Goal: Task Accomplishment & Management: Manage account settings

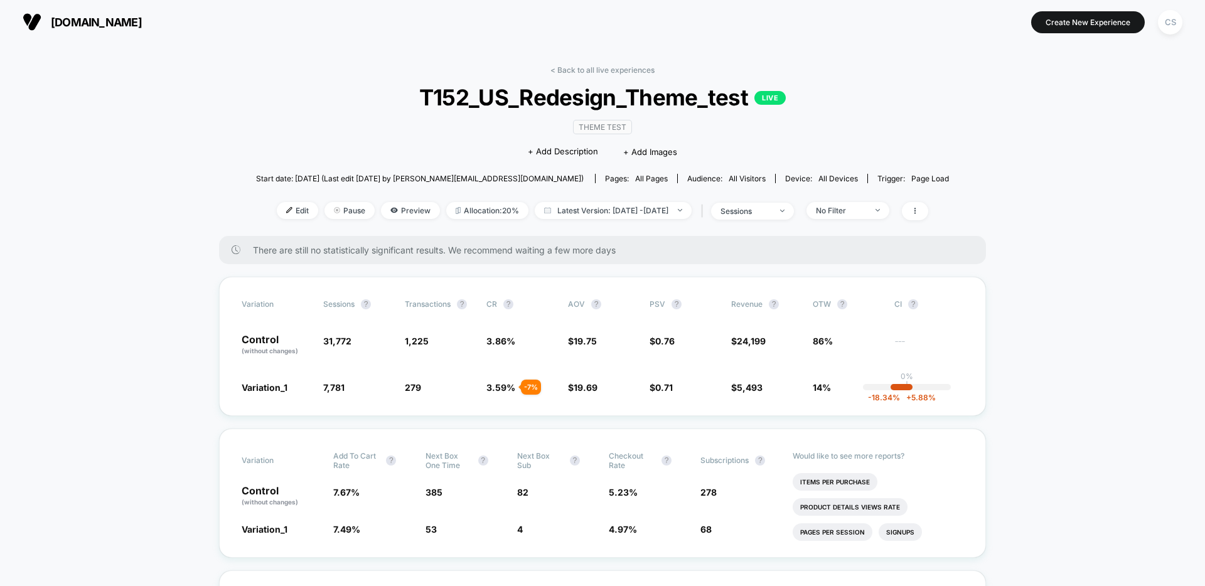
scroll to position [24, 0]
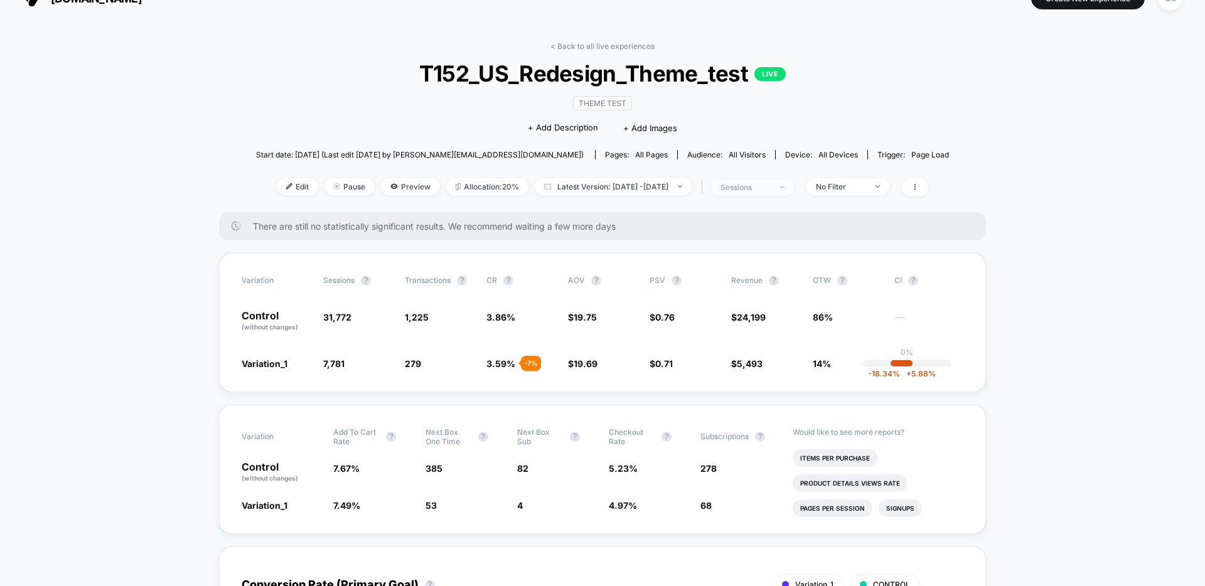
click at [771, 190] on div "sessions" at bounding box center [745, 187] width 50 height 9
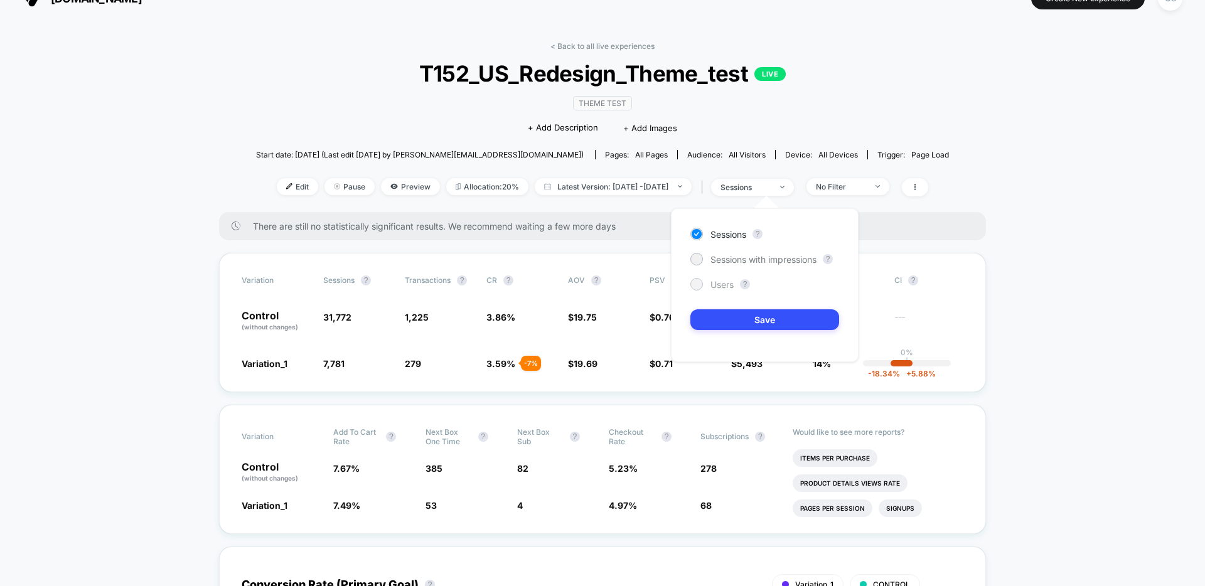
click at [705, 283] on div "Users" at bounding box center [711, 284] width 43 height 13
click at [730, 312] on button "Save" at bounding box center [764, 319] width 149 height 21
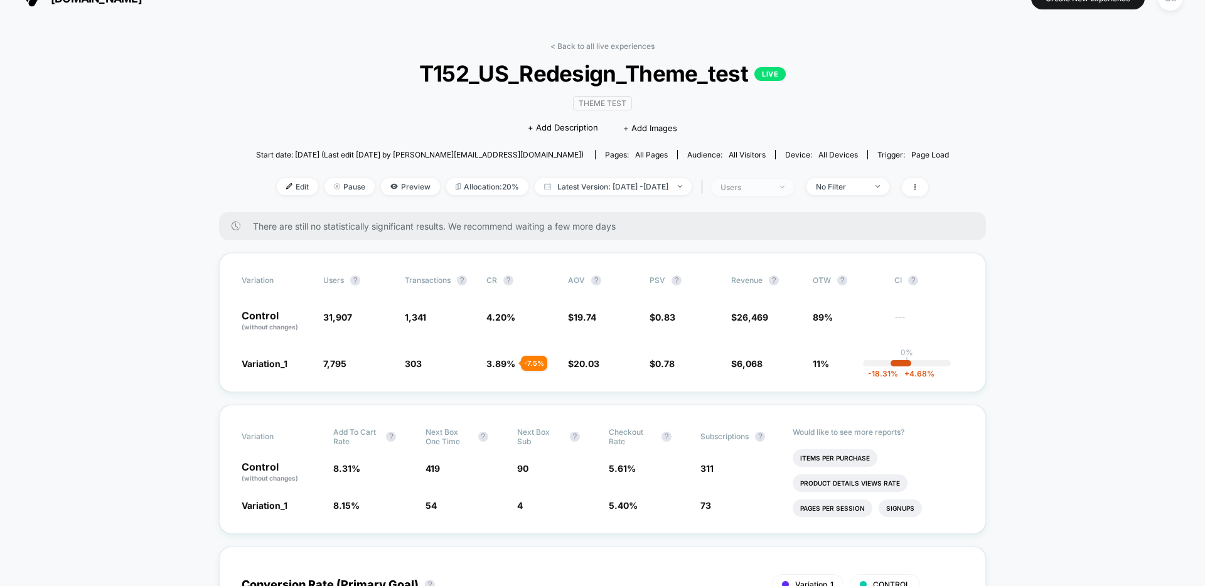
click at [771, 186] on div "users" at bounding box center [745, 187] width 50 height 9
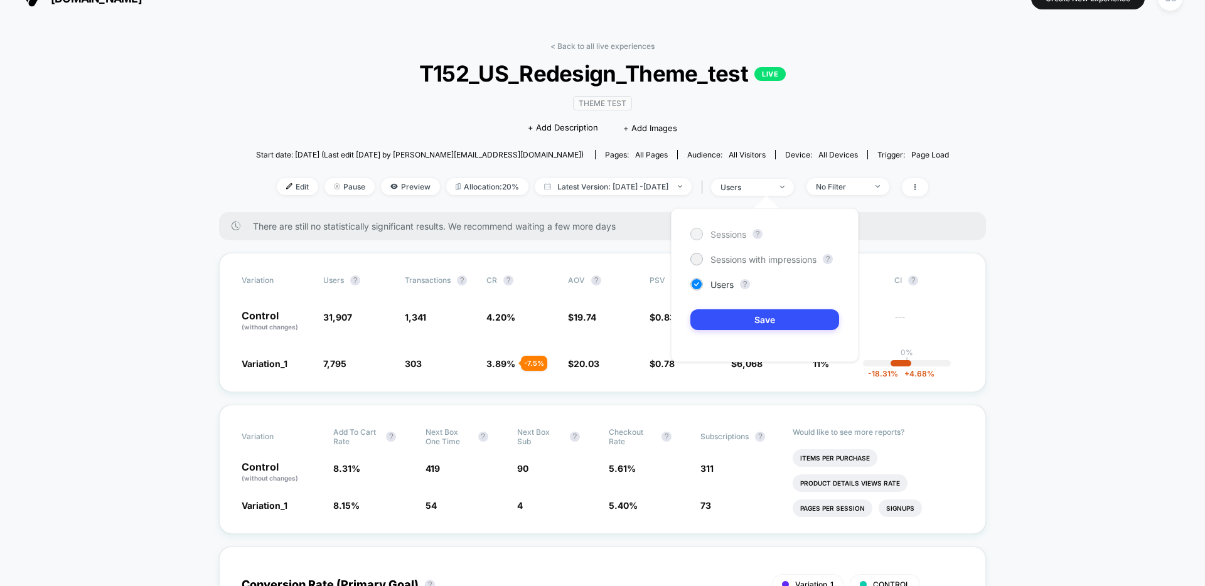
click at [701, 238] on div at bounding box center [696, 234] width 13 height 13
click at [760, 319] on button "Save" at bounding box center [764, 319] width 149 height 21
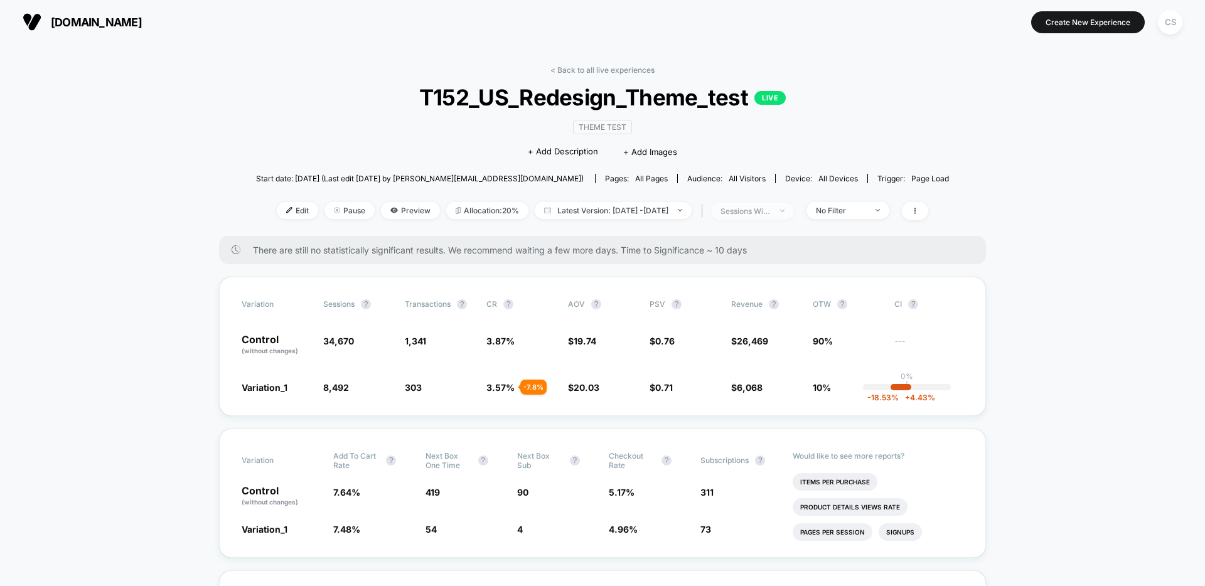
click at [757, 210] on div "sessions with impression" at bounding box center [745, 210] width 50 height 9
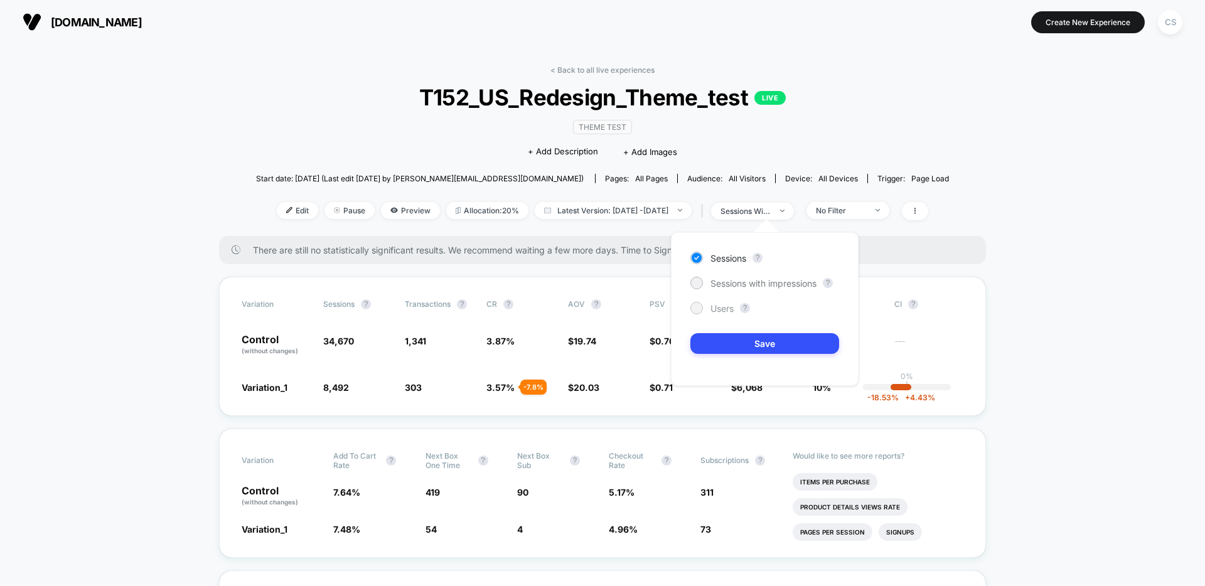
click at [699, 310] on div at bounding box center [695, 307] width 9 height 9
click at [753, 353] on button "Save" at bounding box center [764, 343] width 149 height 21
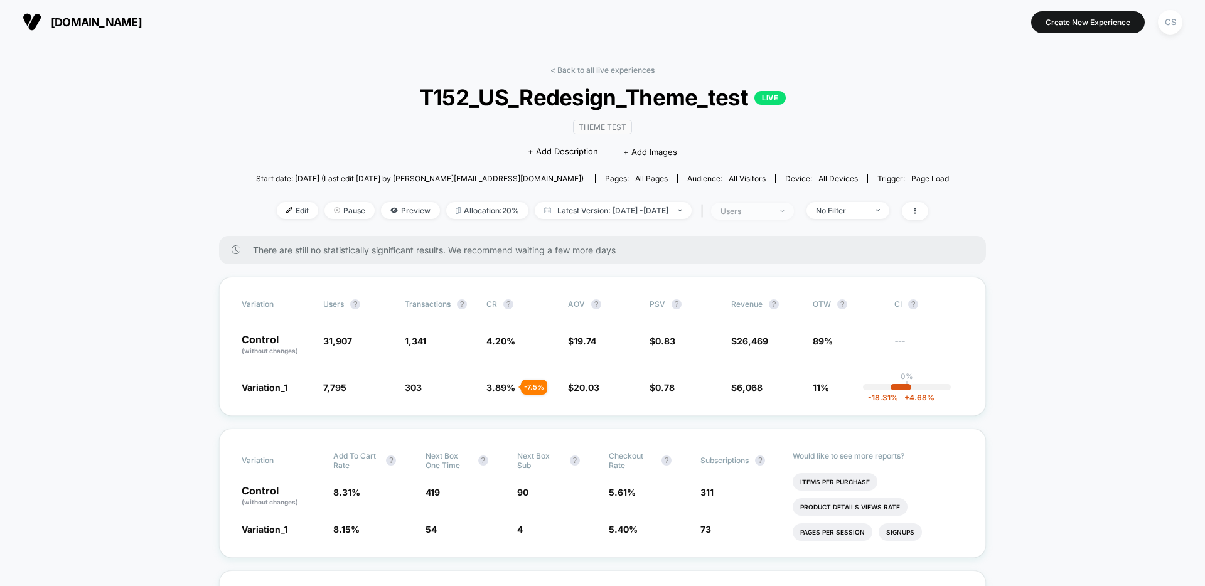
click at [763, 209] on div "users" at bounding box center [745, 210] width 50 height 9
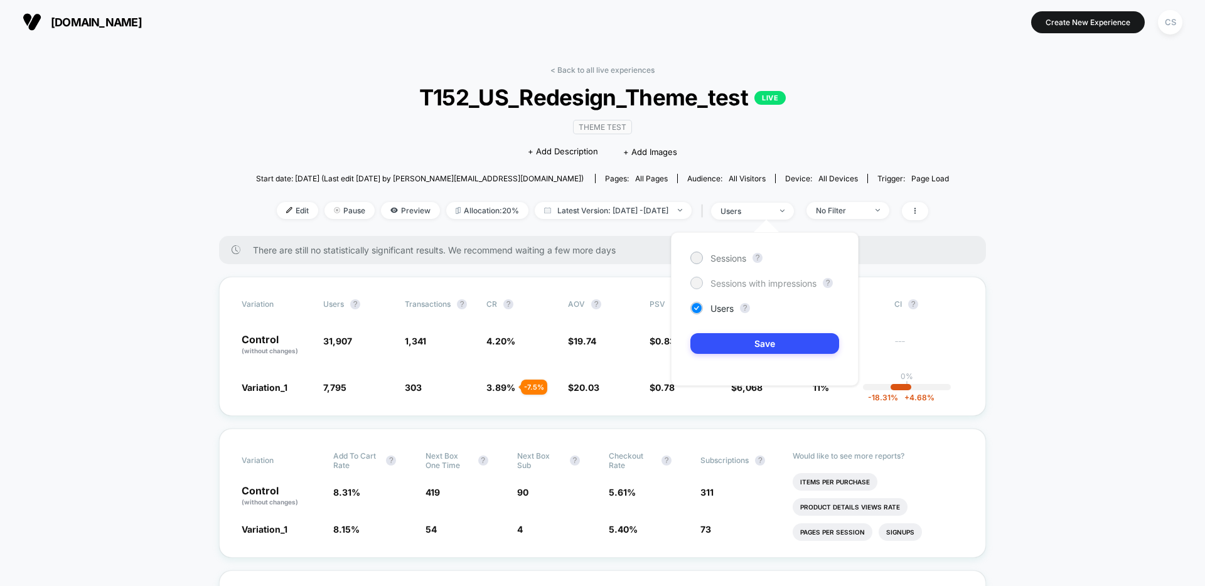
click at [755, 282] on span "Sessions with impressions" at bounding box center [763, 283] width 106 height 11
click at [760, 339] on button "Save" at bounding box center [764, 343] width 149 height 21
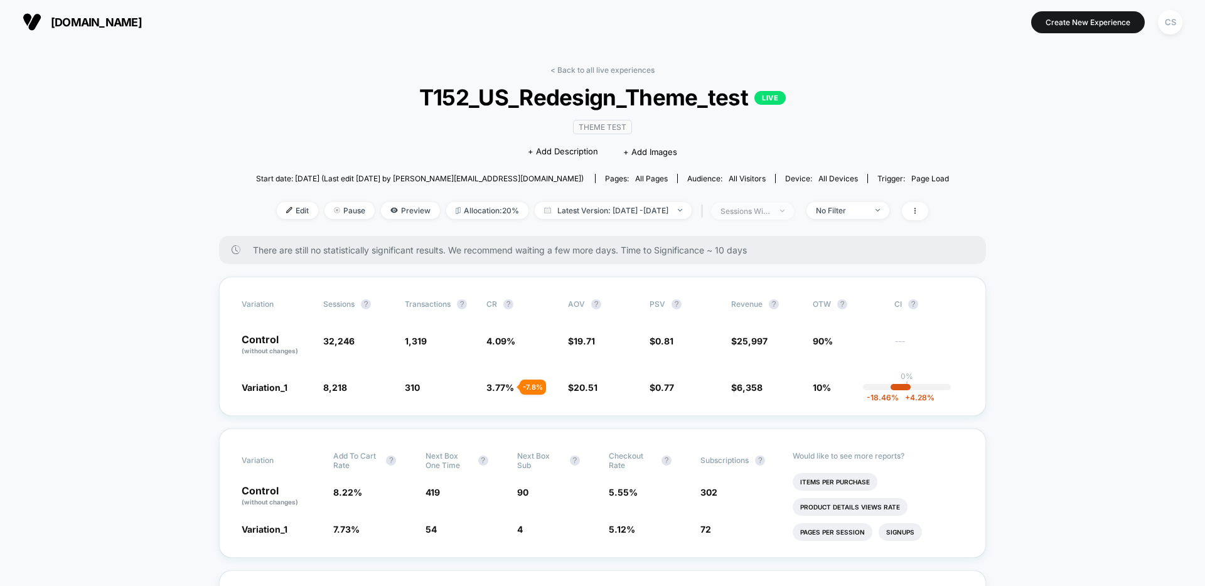
click at [762, 211] on div "sessions with impression" at bounding box center [745, 210] width 50 height 9
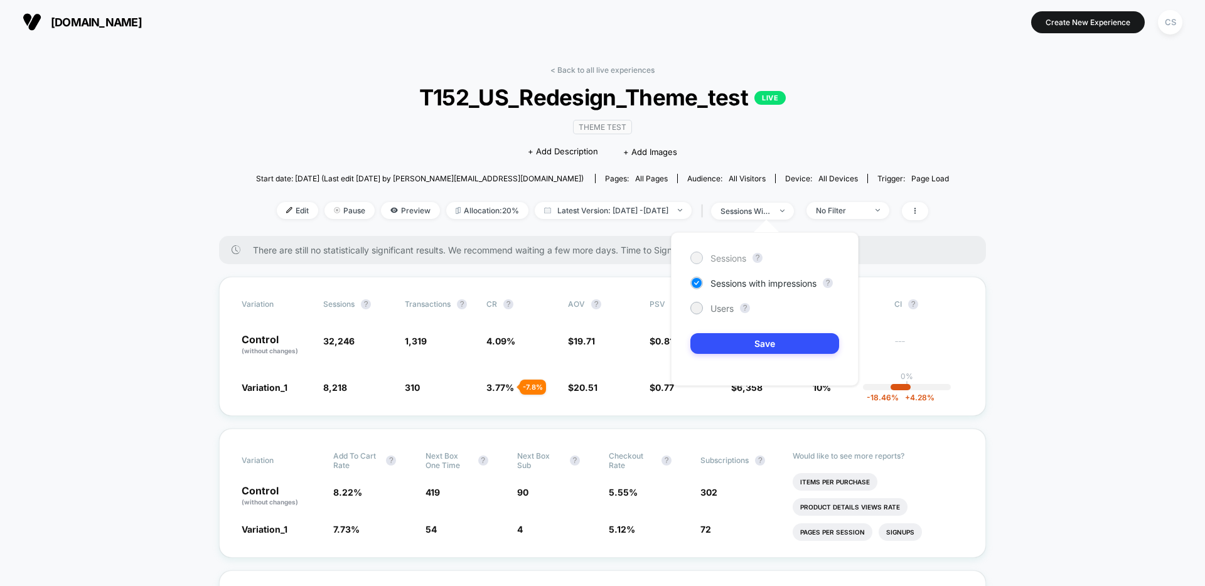
click at [732, 254] on span "Sessions" at bounding box center [728, 258] width 36 height 11
click at [757, 338] on button "Save" at bounding box center [764, 343] width 149 height 21
